Goal: Check status: Check status

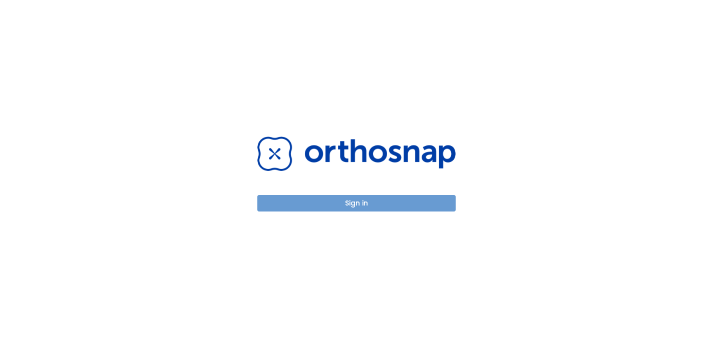
click at [312, 200] on button "Sign in" at bounding box center [356, 203] width 198 height 17
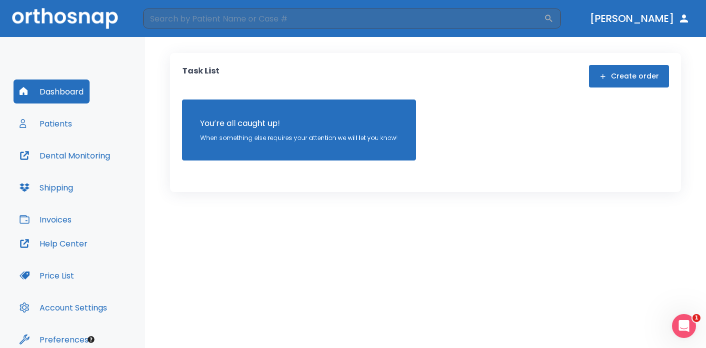
click at [62, 125] on button "Patients" at bounding box center [46, 124] width 65 height 24
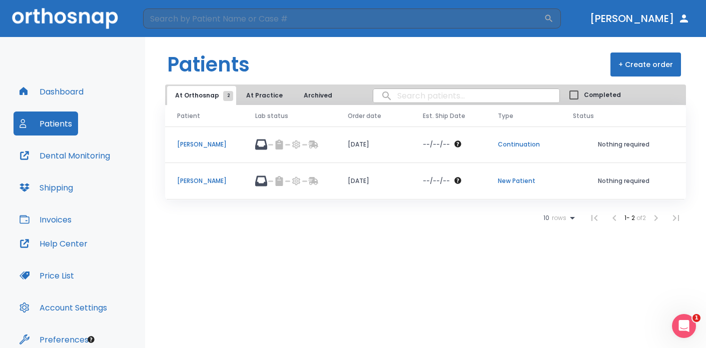
click at [468, 174] on td "--/--/--" at bounding box center [448, 181] width 75 height 37
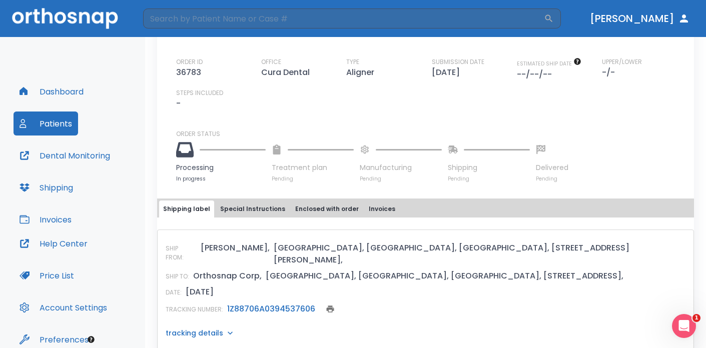
scroll to position [242, 0]
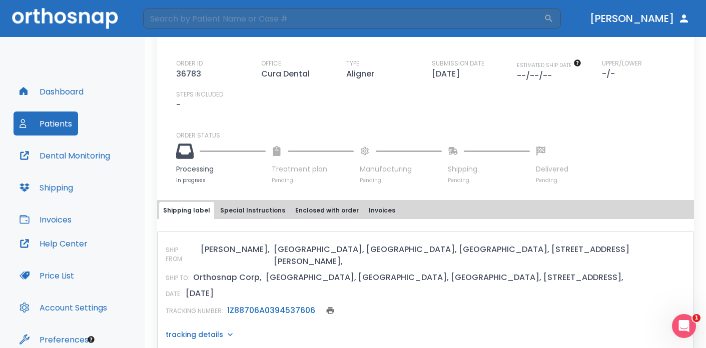
click at [301, 305] on link "1Z88706A0394537606" at bounding box center [271, 311] width 88 height 12
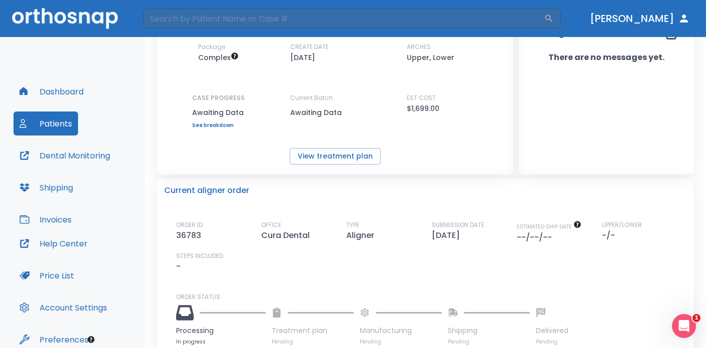
scroll to position [78, 0]
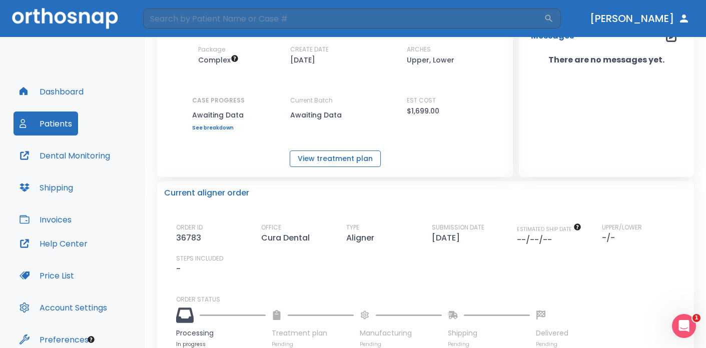
click at [349, 163] on button "View treatment plan" at bounding box center [335, 159] width 91 height 17
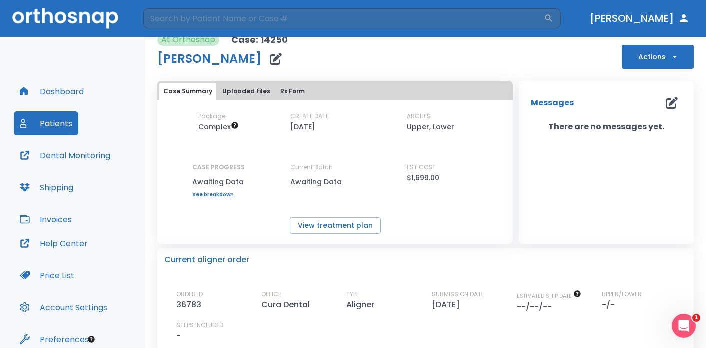
scroll to position [0, 0]
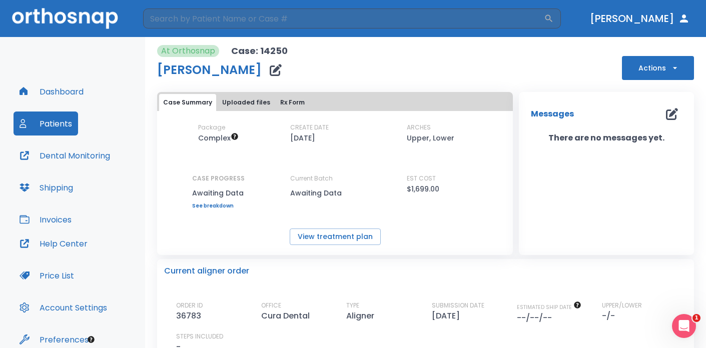
click at [110, 20] on img at bounding box center [65, 18] width 106 height 21
click at [73, 99] on button "Dashboard" at bounding box center [52, 92] width 76 height 24
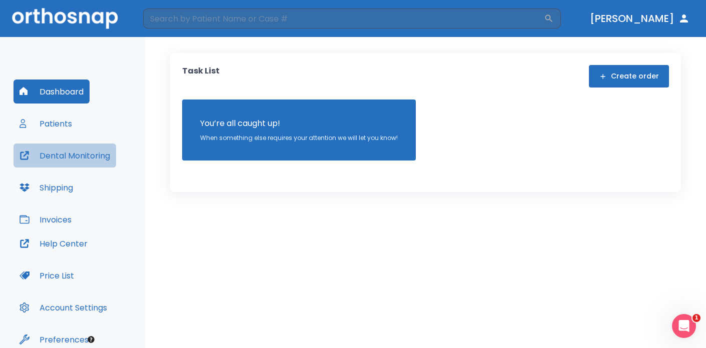
click at [65, 160] on button "Dental Monitoring" at bounding box center [65, 156] width 103 height 24
